Goal: Task Accomplishment & Management: Complete application form

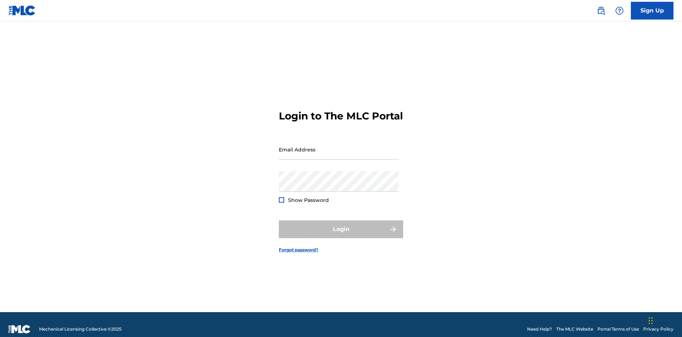
scroll to position [9, 0]
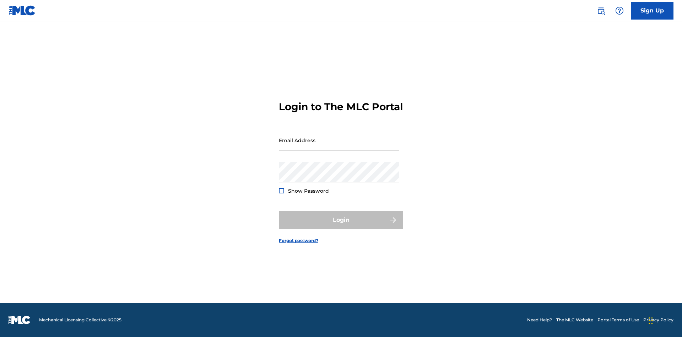
click at [339, 146] on input "Email Address" at bounding box center [339, 140] width 120 height 20
type input "[EMAIL_ADDRESS][DOMAIN_NAME]"
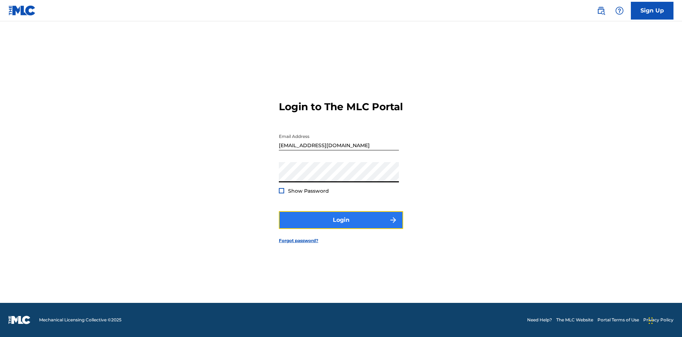
click at [341, 226] on button "Login" at bounding box center [341, 220] width 124 height 18
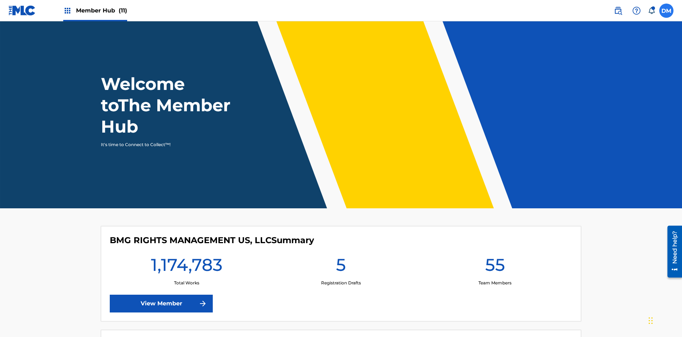
click at [666, 10] on label at bounding box center [666, 11] width 14 height 14
click at [666, 11] on input "[PERSON_NAME] [PERSON_NAME] [PERSON_NAME][EMAIL_ADDRESS][DOMAIN_NAME] Notificat…" at bounding box center [666, 11] width 0 height 0
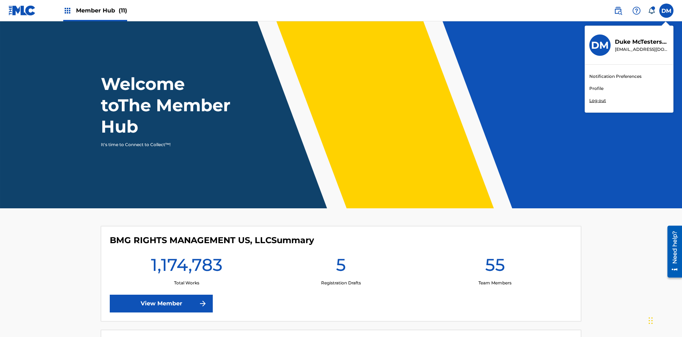
click at [596, 88] on link "Profile" at bounding box center [596, 88] width 14 height 6
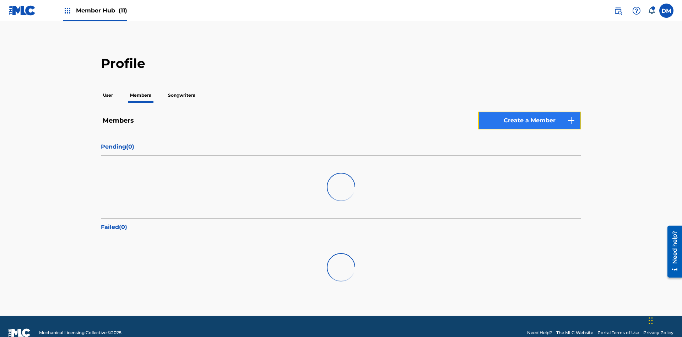
click at [529, 111] on link "Create a Member" at bounding box center [529, 120] width 103 height 18
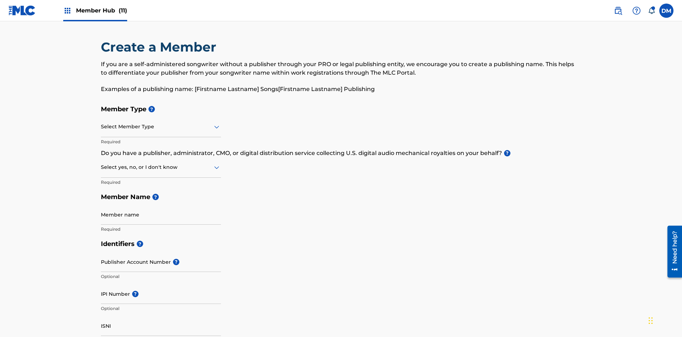
click at [101, 123] on input "text" at bounding box center [101, 126] width 1 height 7
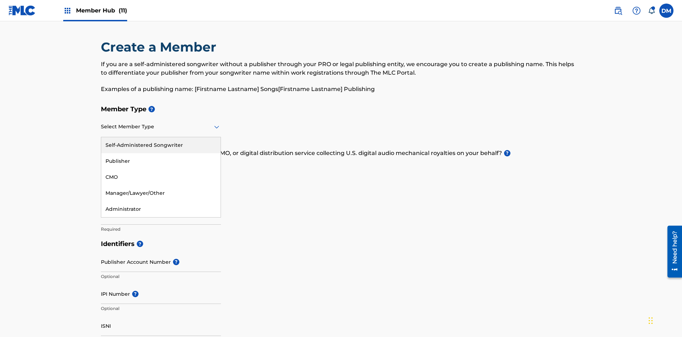
click at [161, 137] on div "Self-Administered Songwriter" at bounding box center [160, 145] width 119 height 16
click at [101, 163] on input "text" at bounding box center [101, 166] width 1 height 7
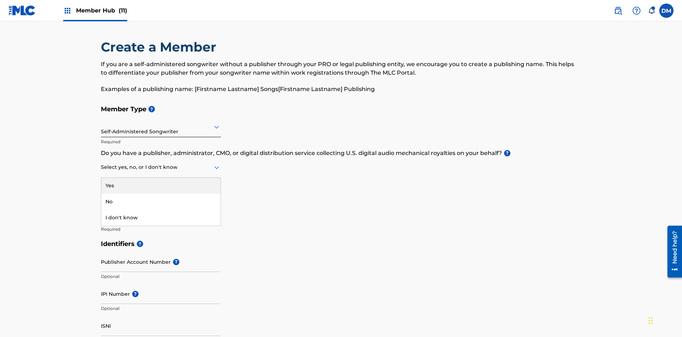
click at [161, 193] on div "No" at bounding box center [160, 201] width 119 height 16
click at [161, 204] on input "Member name" at bounding box center [161, 214] width 120 height 20
type input "[STREET_ADDRESS]"
type input "Columbus"
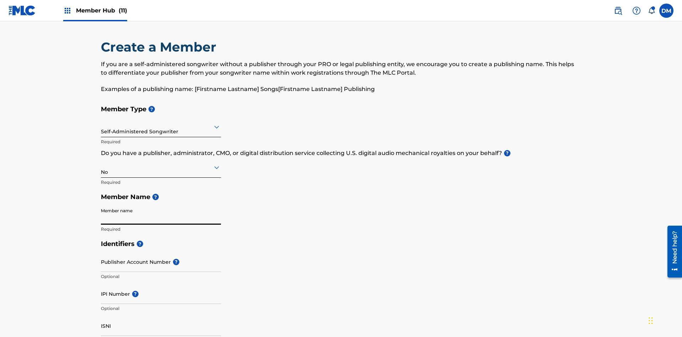
type input "43203"
type input "740"
type input "8086351"
type input "[EMAIL_ADDRESS][DOMAIN_NAME]"
type input "Z2025.09.22.04.27.25"
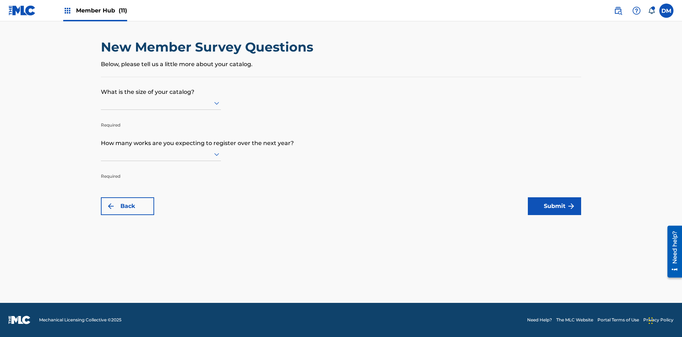
click at [101, 103] on input "text" at bounding box center [101, 102] width 1 height 7
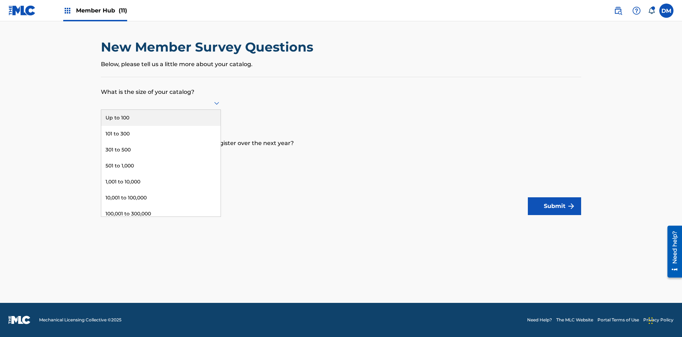
click at [161, 118] on div "Up to 100" at bounding box center [160, 118] width 119 height 16
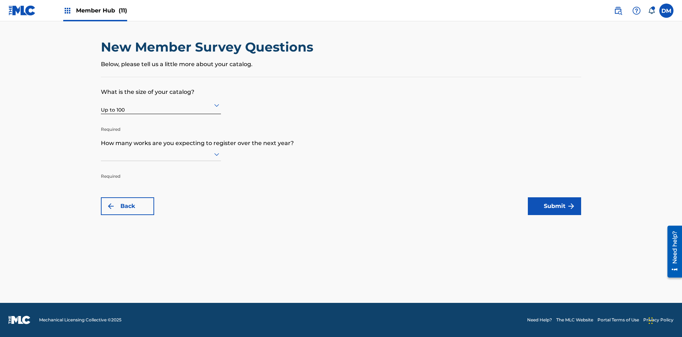
click at [101, 154] on input "text" at bounding box center [101, 153] width 1 height 7
click at [161, 201] on div "301 to 500" at bounding box center [160, 201] width 119 height 16
click at [554, 206] on button "Submit" at bounding box center [554, 206] width 53 height 18
